Goal: Task Accomplishment & Management: Manage account settings

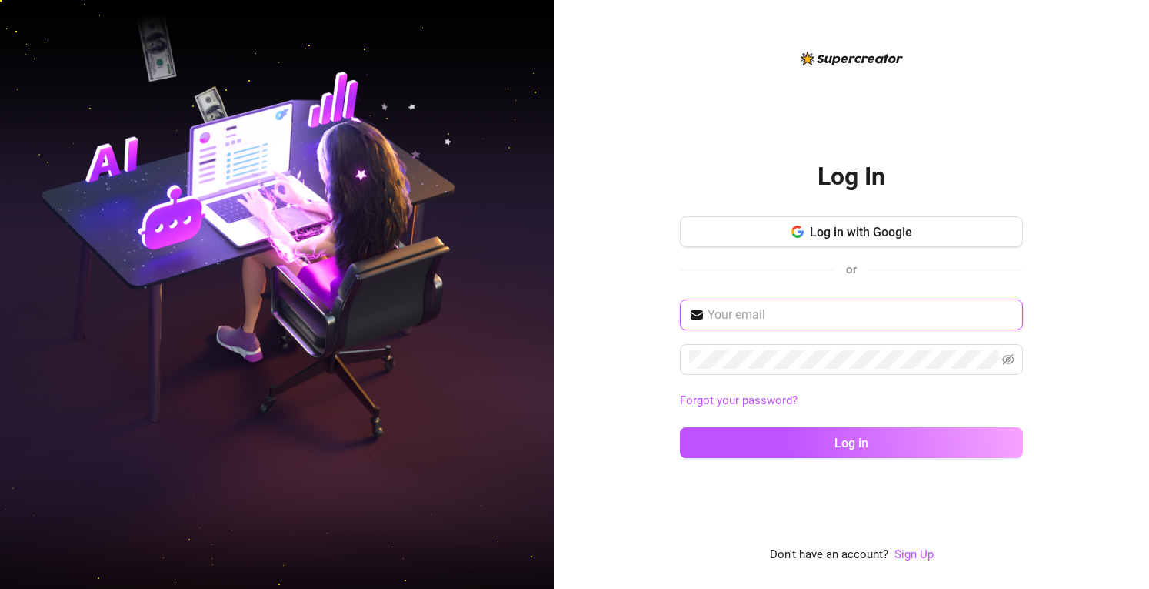
click at [759, 313] on input "text" at bounding box center [861, 314] width 306 height 18
type input "[EMAIL_ADDRESS][DOMAIN_NAME]"
click at [782, 404] on link "Forgot your password?" at bounding box center [739, 400] width 118 height 14
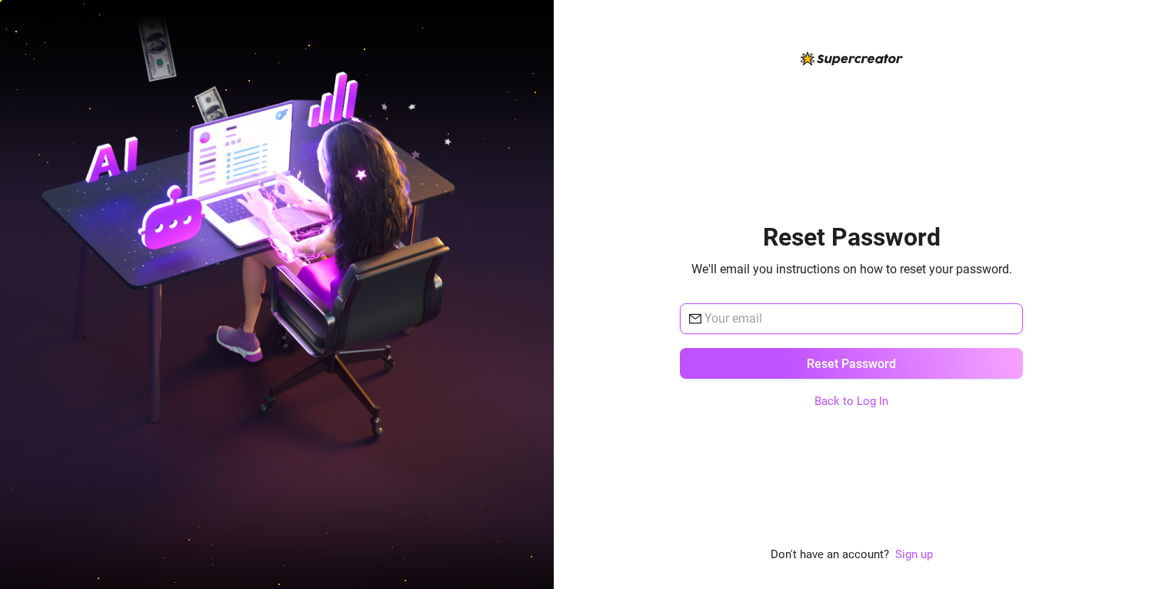
click at [737, 323] on input "text" at bounding box center [859, 318] width 309 height 18
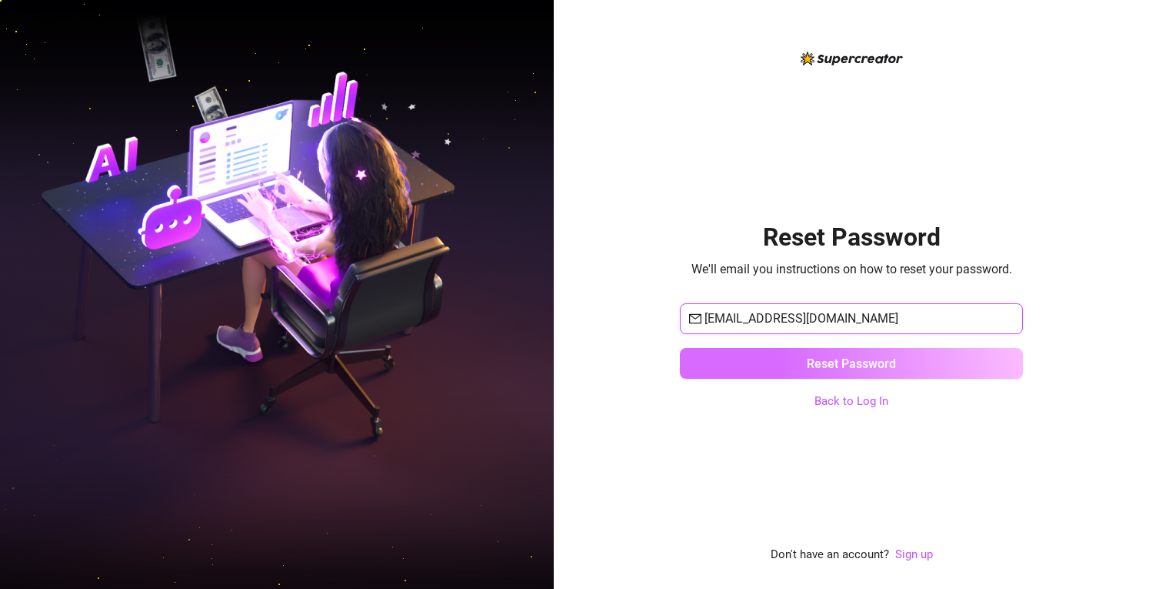
type input "[EMAIL_ADDRESS][DOMAIN_NAME]"
click at [769, 361] on button "Reset Password" at bounding box center [851, 363] width 343 height 31
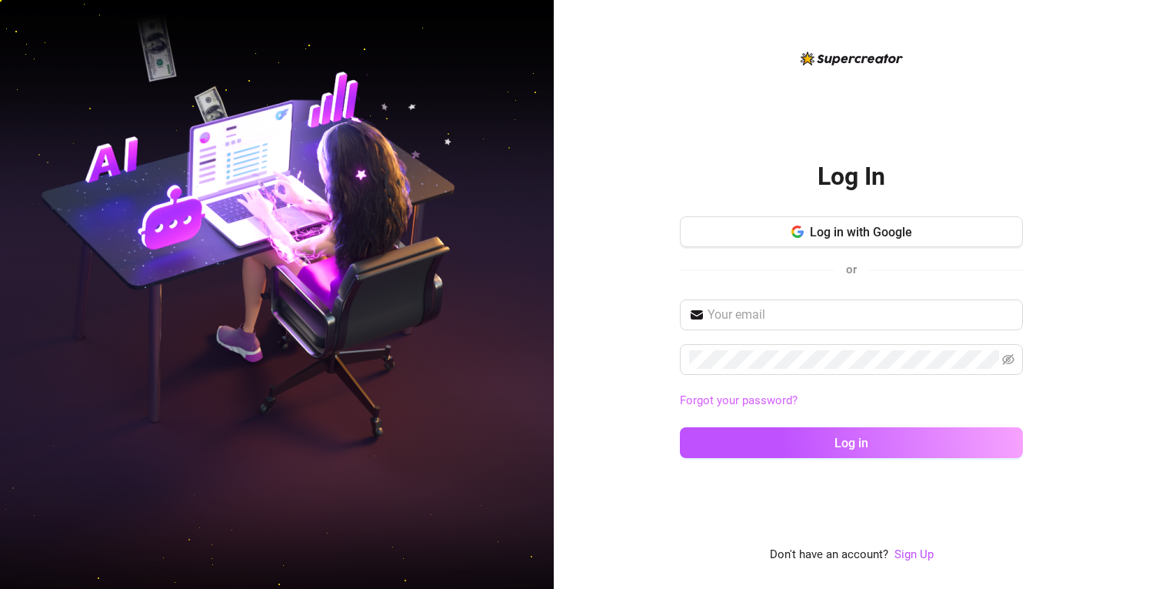
click at [764, 396] on link "Forgot your password?" at bounding box center [739, 400] width 118 height 14
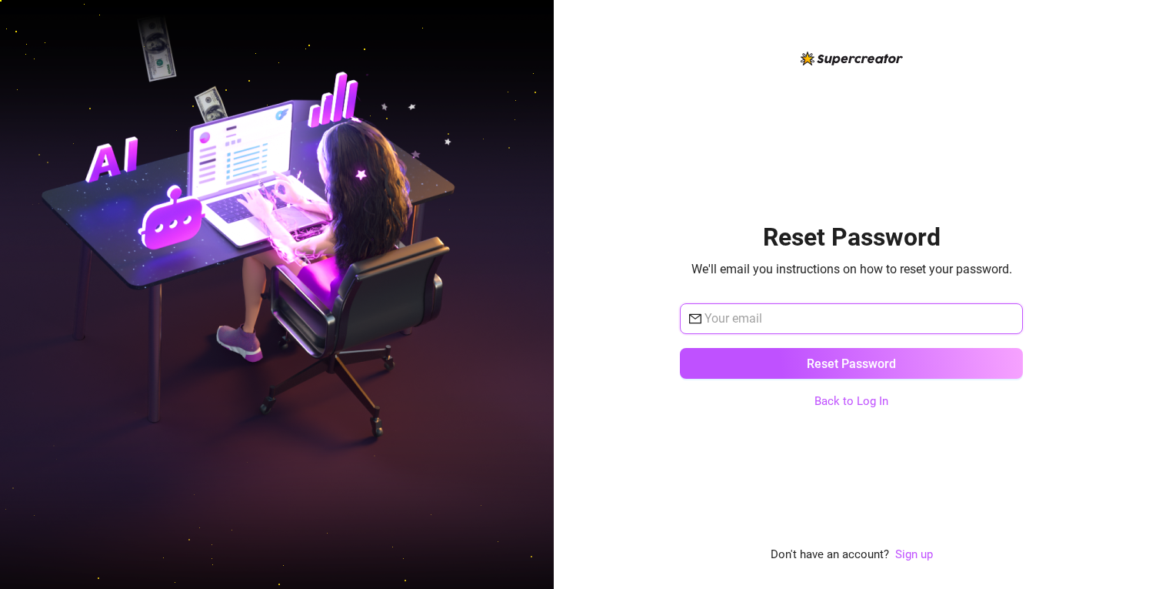
click at [746, 322] on input "text" at bounding box center [859, 318] width 309 height 18
type input "[EMAIL_ADDRESS][DOMAIN_NAME]"
click at [680, 348] on button "Reset Password" at bounding box center [851, 363] width 343 height 31
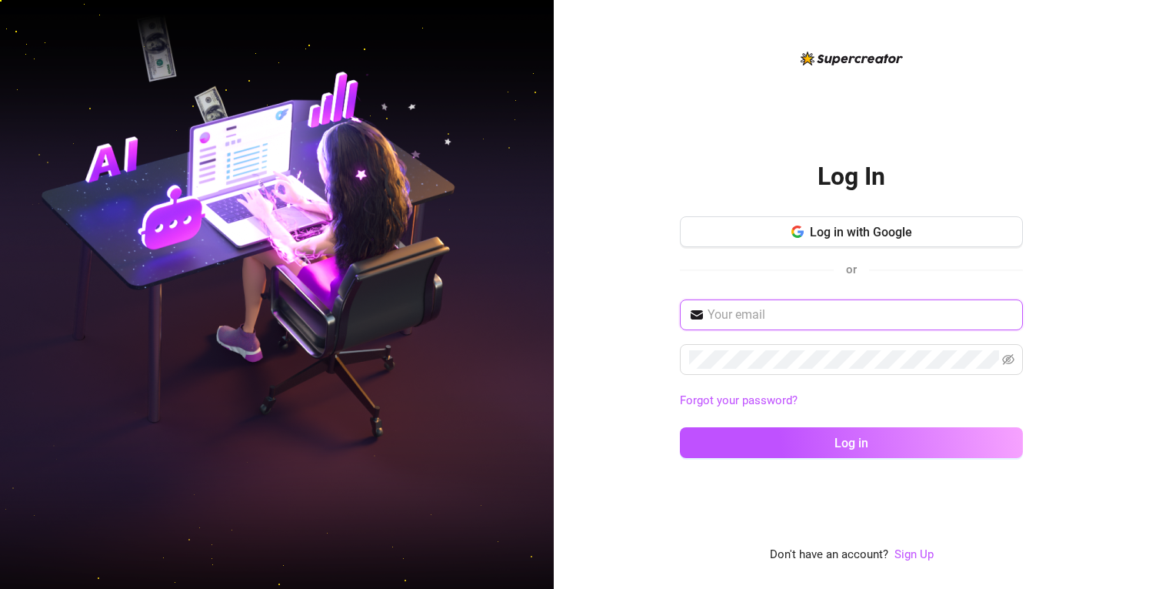
click at [752, 313] on input "text" at bounding box center [861, 314] width 306 height 18
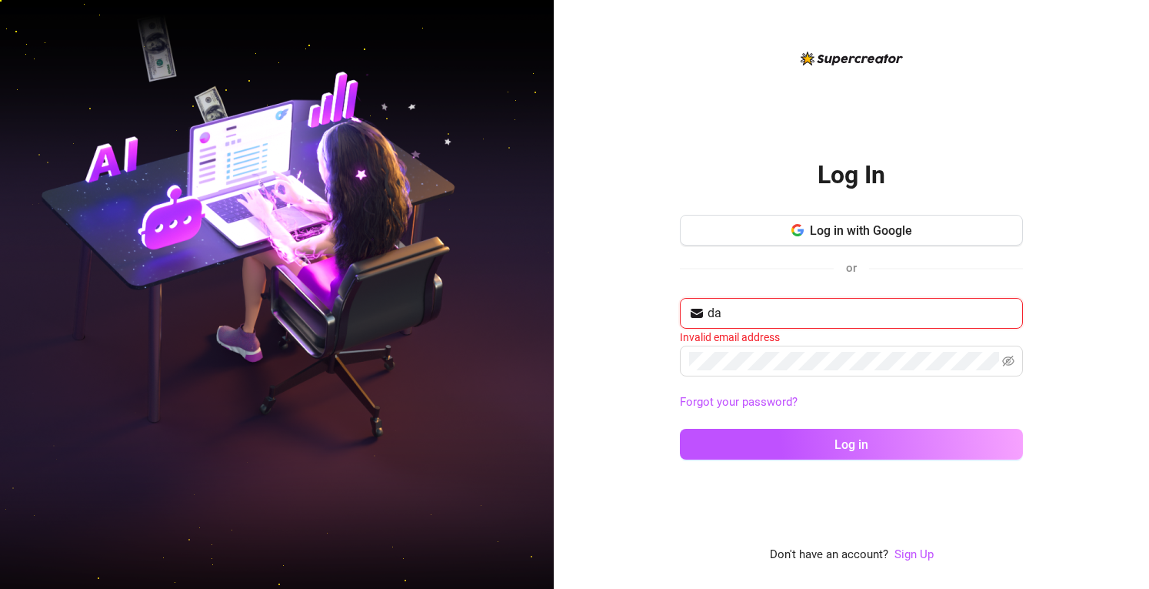
type input "d"
click at [850, 307] on input "text" at bounding box center [861, 313] width 306 height 18
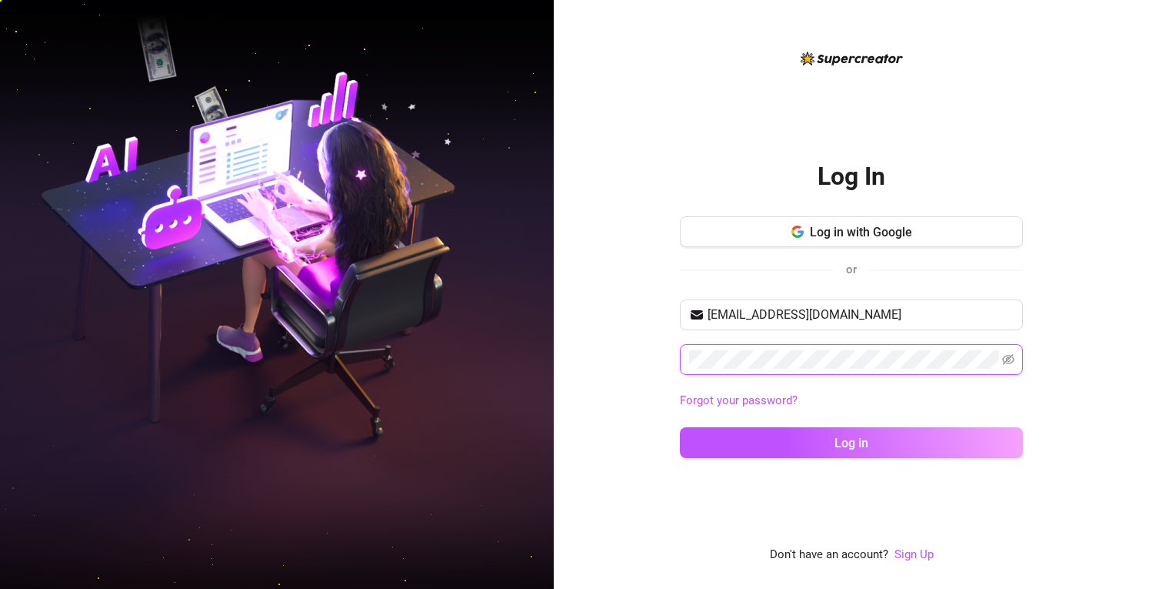
click at [1006, 357] on icon "eye-invisible" at bounding box center [1008, 359] width 12 height 12
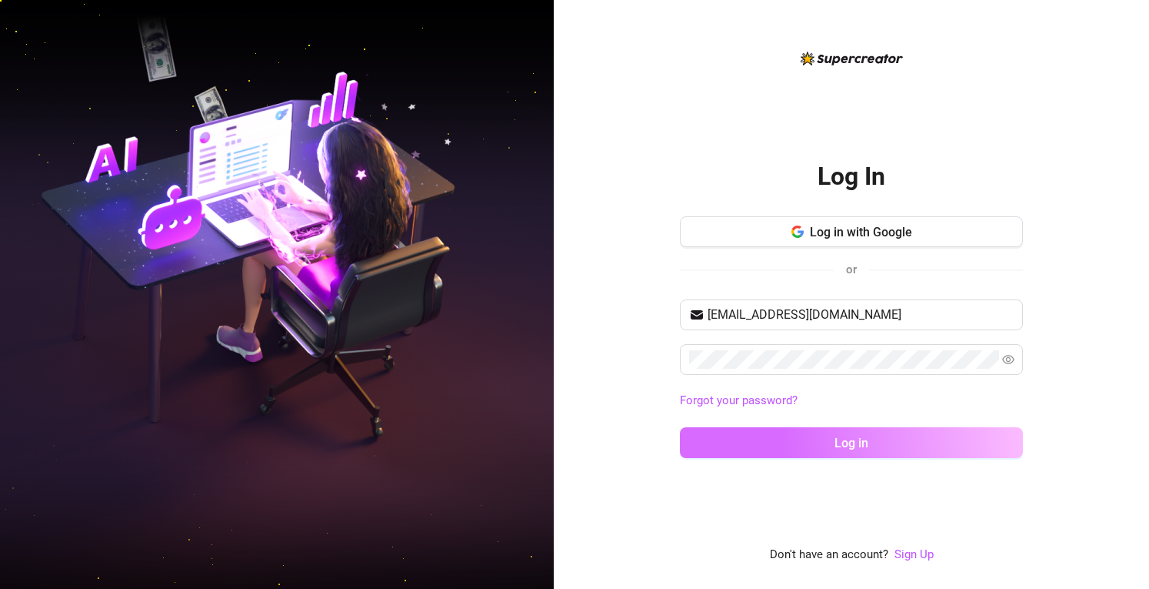
click at [800, 435] on button "Log in" at bounding box center [851, 442] width 343 height 31
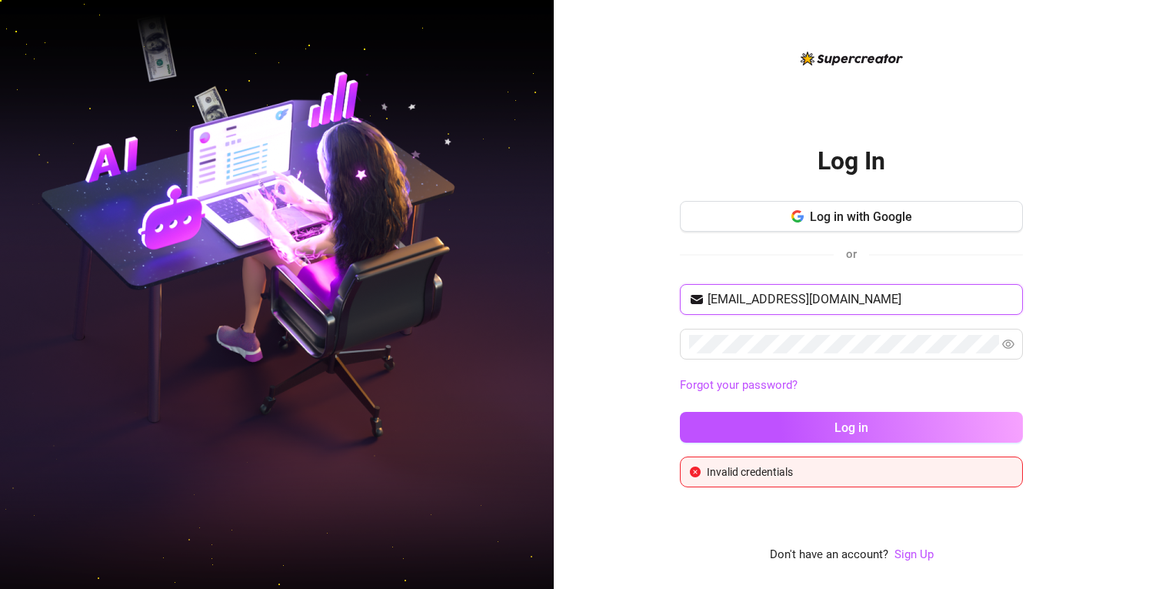
click at [845, 299] on input "[EMAIL_ADDRESS][DOMAIN_NAME]" at bounding box center [861, 299] width 306 height 18
type input "d"
type input "[EMAIL_ADDRESS][DOMAIN_NAME]"
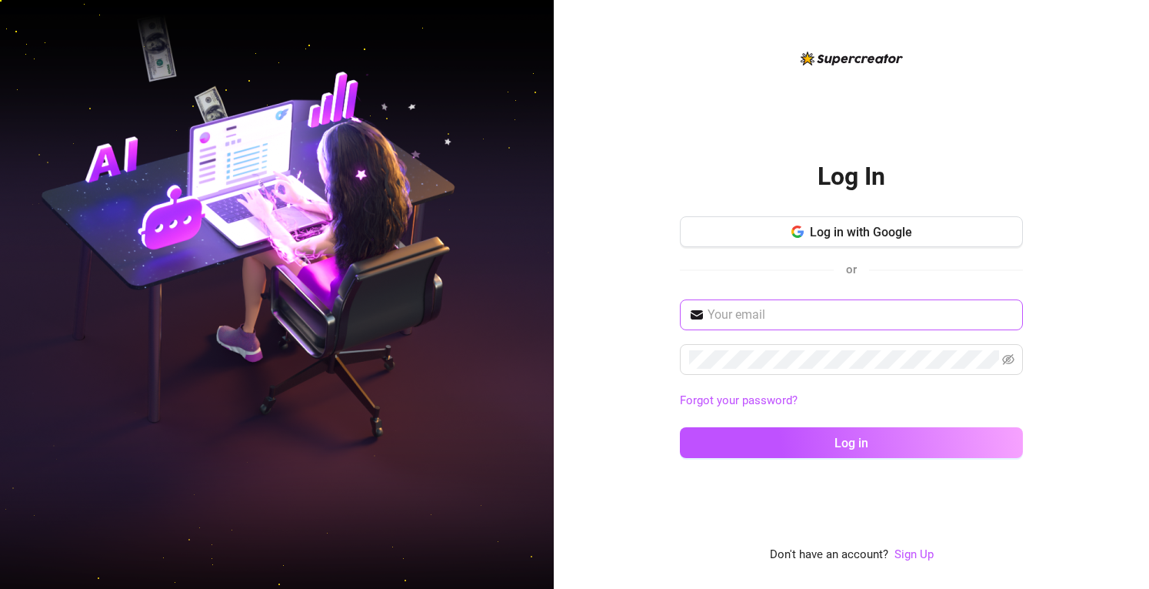
click at [739, 311] on input "text" at bounding box center [861, 314] width 306 height 18
type input "[EMAIL_ADDRESS][DOMAIN_NAME]"
click at [959, 301] on span "[EMAIL_ADDRESS][DOMAIN_NAME]" at bounding box center [851, 314] width 343 height 31
click at [1012, 364] on icon "eye-invisible" at bounding box center [1008, 359] width 12 height 12
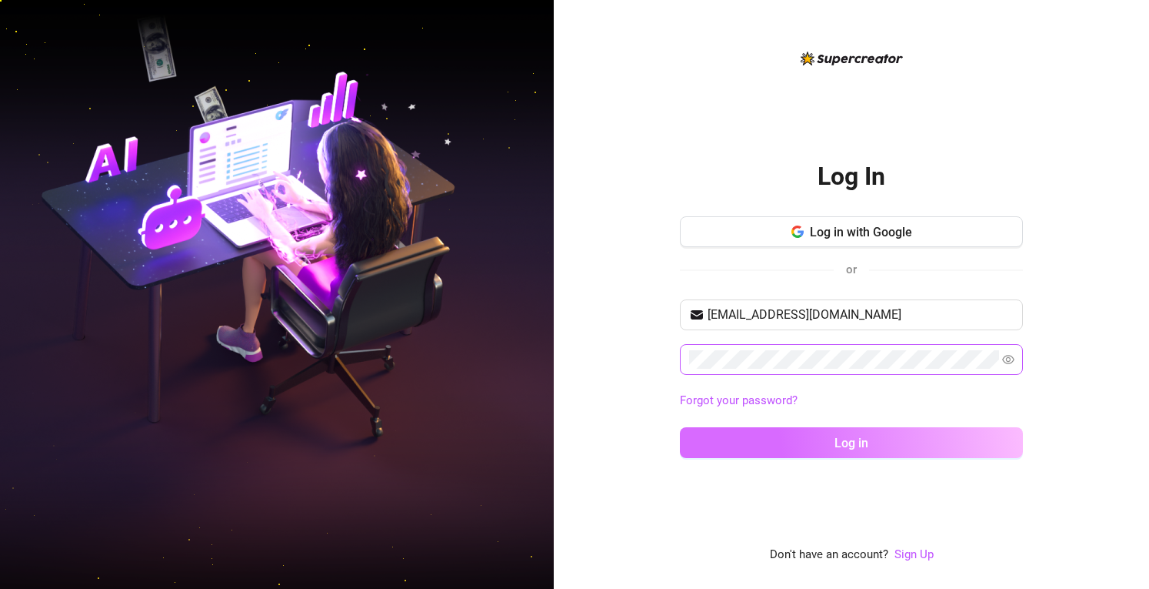
click at [730, 455] on button "Log in" at bounding box center [851, 442] width 343 height 31
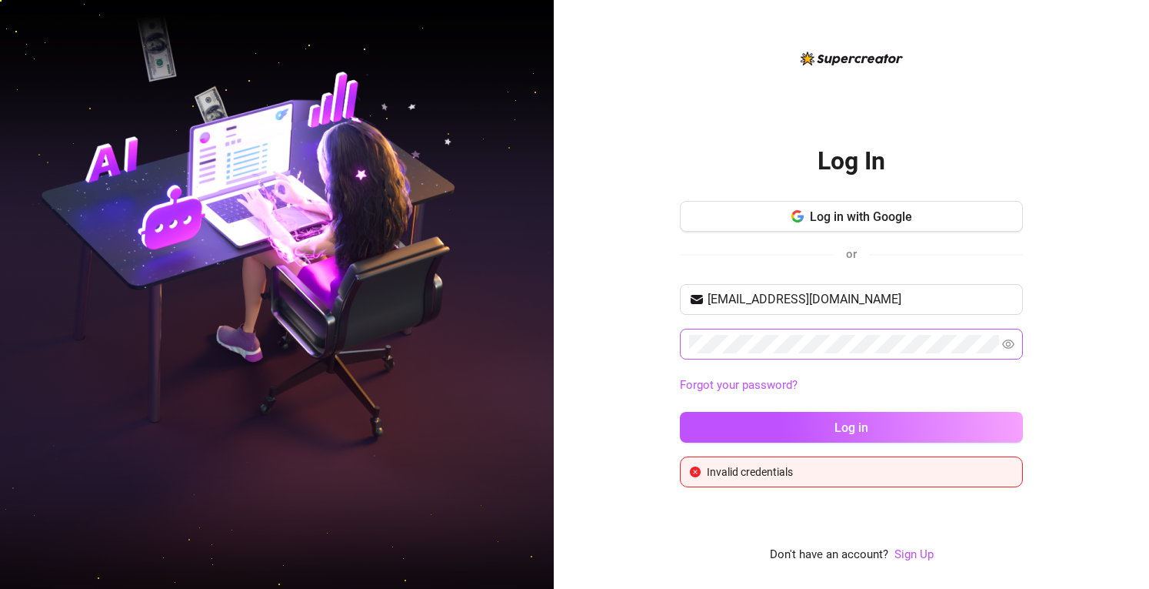
click at [719, 465] on div "Invalid credentials" at bounding box center [860, 471] width 306 height 17
drag, startPoint x: 714, startPoint y: 468, endPoint x: 829, endPoint y: 474, distance: 115.6
click at [829, 474] on div "Invalid credentials" at bounding box center [860, 471] width 306 height 17
